Goal: Check status: Check status

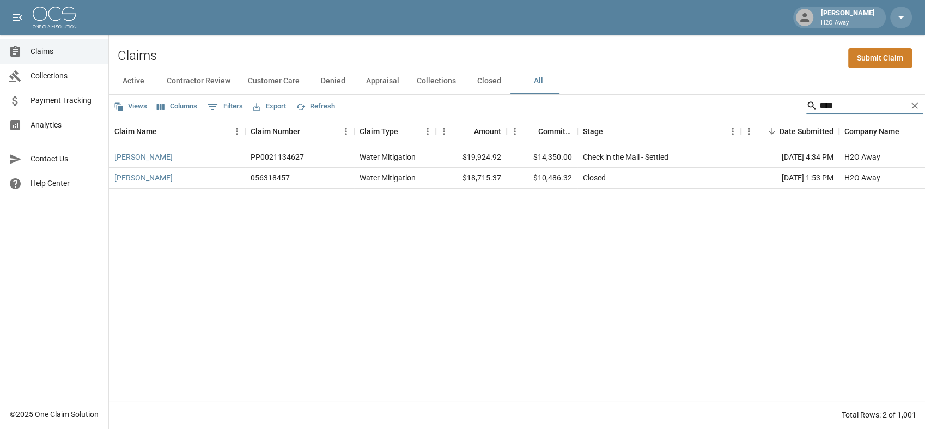
drag, startPoint x: 859, startPoint y: 108, endPoint x: 774, endPoint y: 102, distance: 85.7
click at [775, 103] on div "Views Columns 0 Filters Export Refresh ****" at bounding box center [517, 106] width 816 height 22
type input "*********"
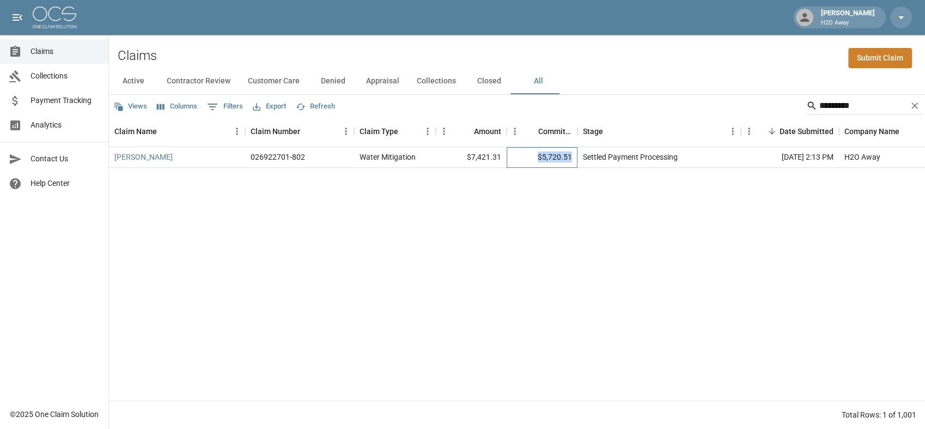
drag, startPoint x: 573, startPoint y: 156, endPoint x: 523, endPoint y: 158, distance: 49.6
click at [523, 158] on div "$5,720.51" at bounding box center [542, 157] width 71 height 21
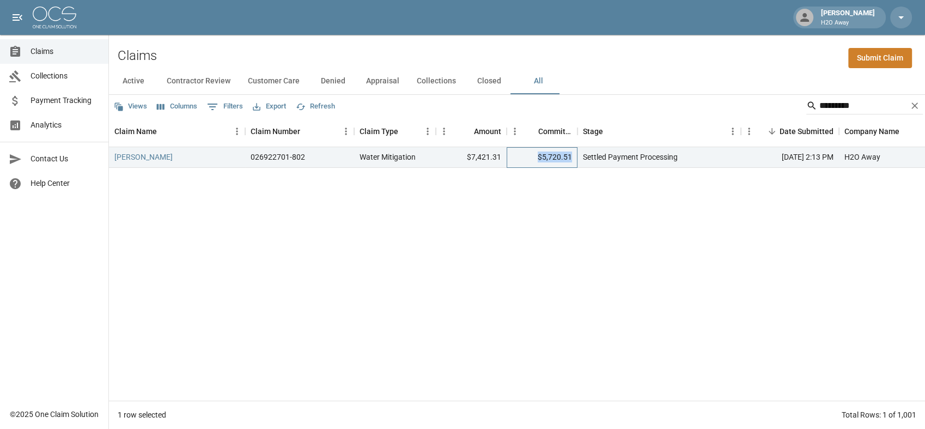
copy div "$5,720.51"
click at [497, 220] on div "[PERSON_NAME] 026922701-802 Water Mitigation $7,421.31 $5,720.51 Settled Paymen…" at bounding box center [618, 273] width 1019 height 253
drag, startPoint x: 576, startPoint y: 162, endPoint x: 541, endPoint y: 162, distance: 34.9
click at [541, 162] on div "$5,720.51" at bounding box center [542, 157] width 71 height 21
click at [545, 194] on div "[PERSON_NAME] 026922701-802 Water Mitigation $7,421.31 $5,720.51 Settled Paymen…" at bounding box center [618, 273] width 1019 height 253
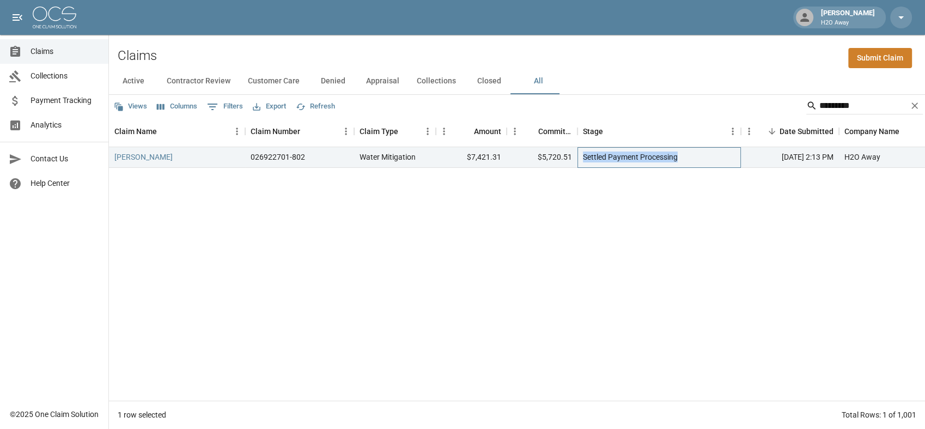
drag, startPoint x: 692, startPoint y: 159, endPoint x: 579, endPoint y: 158, distance: 112.8
click at [579, 158] on div "Settled Payment Processing" at bounding box center [658, 157] width 163 height 21
click at [564, 202] on div "[PERSON_NAME] 026922701-802 Water Mitigation $7,421.31 $5,720.51 Settled Paymen…" at bounding box center [618, 273] width 1019 height 253
drag, startPoint x: 573, startPoint y: 159, endPoint x: 540, endPoint y: 157, distance: 33.3
click at [540, 157] on div "$5,720.51" at bounding box center [542, 157] width 71 height 21
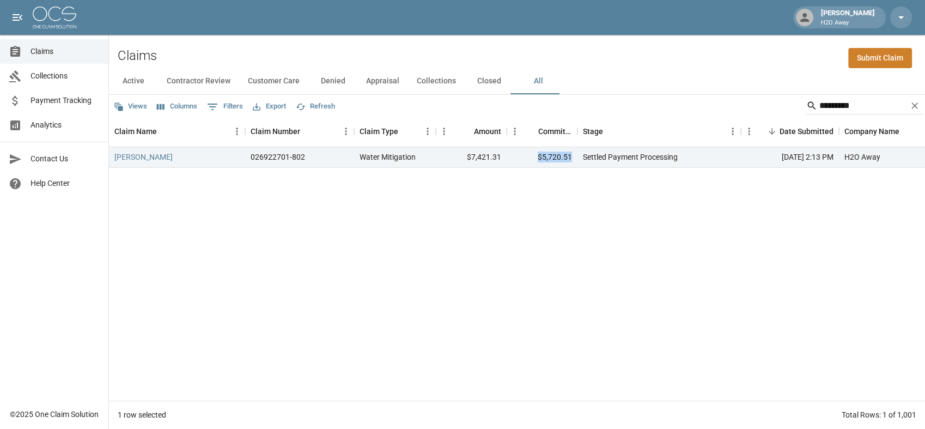
click at [547, 198] on div "[PERSON_NAME] 026922701-802 Water Mitigation $7,421.31 $5,720.51 Settled Paymen…" at bounding box center [618, 273] width 1019 height 253
